Goal: Navigation & Orientation: Find specific page/section

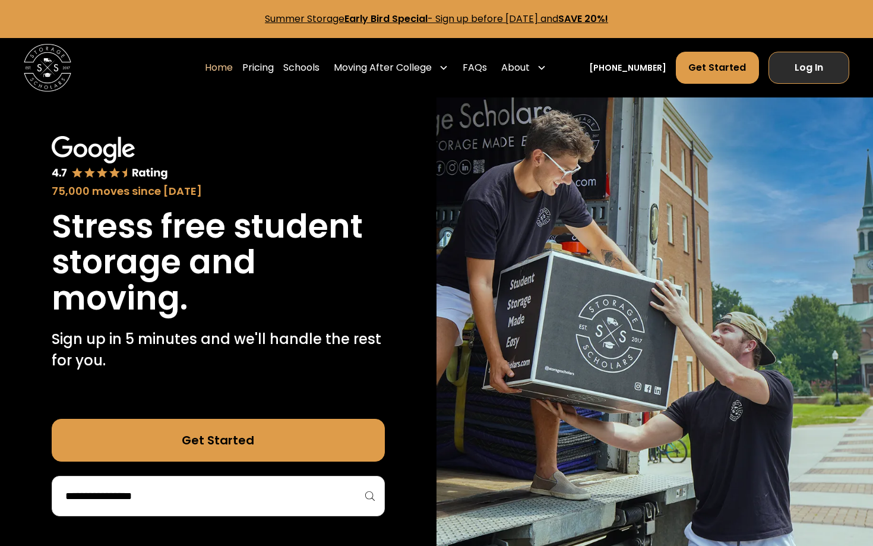
click at [832, 78] on link "Log In" at bounding box center [808, 68] width 81 height 32
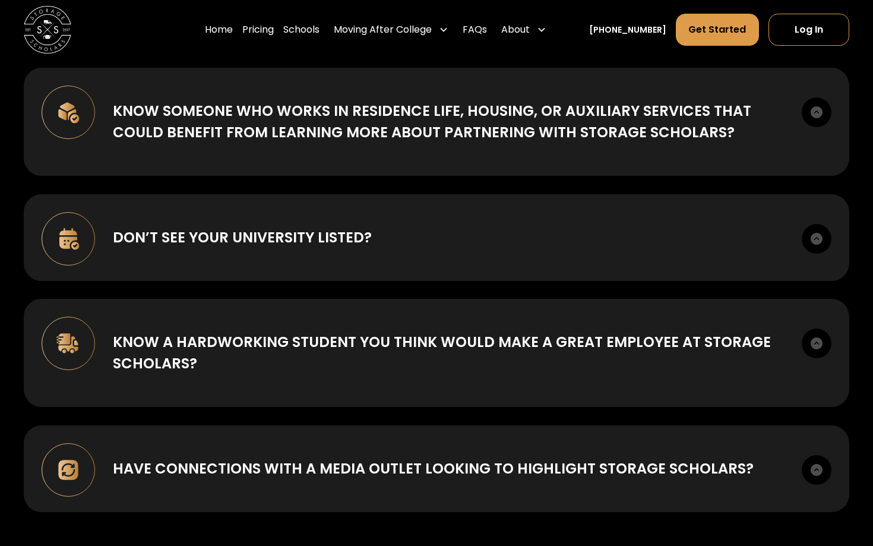
scroll to position [383, 0]
